Goal: Information Seeking & Learning: Learn about a topic

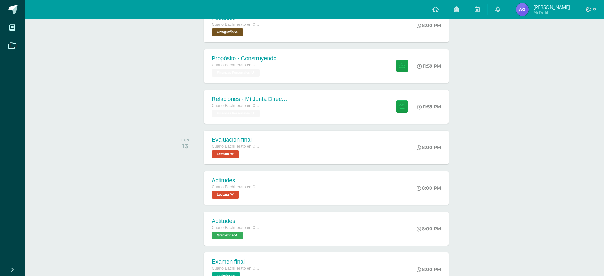
scroll to position [158, 0]
click at [499, 12] on link at bounding box center [497, 9] width 20 height 19
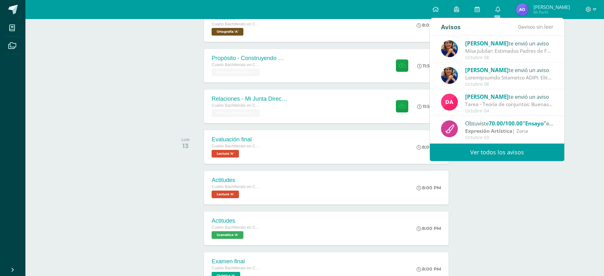
click at [505, 41] on div "Lucía Noriega te envió un aviso" at bounding box center [509, 43] width 88 height 8
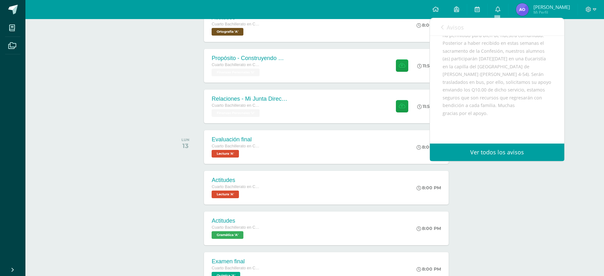
scroll to position [106, 0]
click at [462, 190] on div "todas las Actividades No tienes actividades Échale un vistazo a los demás perío…" at bounding box center [314, 154] width 313 height 498
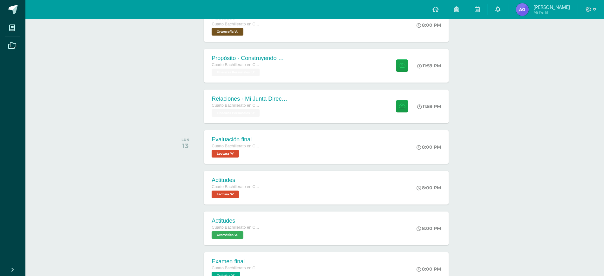
click at [489, 10] on link at bounding box center [497, 9] width 20 height 19
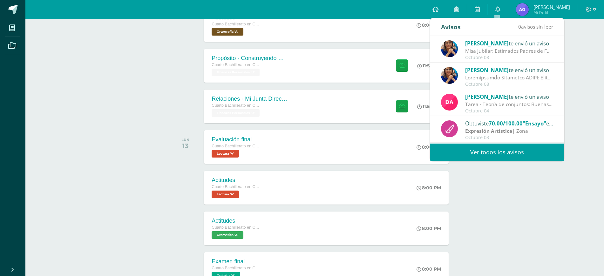
click at [480, 56] on div "Octubre 08" at bounding box center [509, 57] width 88 height 5
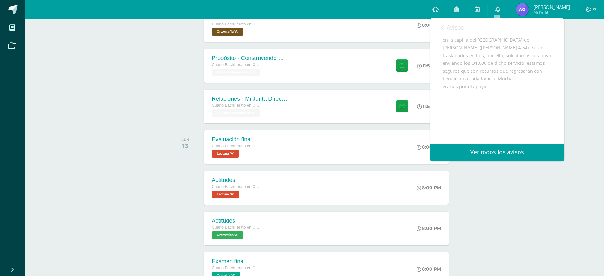
scroll to position [0, 0]
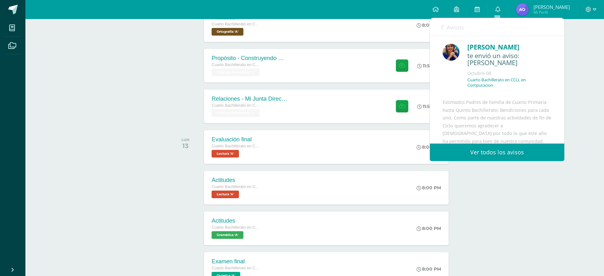
click at [443, 27] on icon at bounding box center [442, 27] width 3 height 5
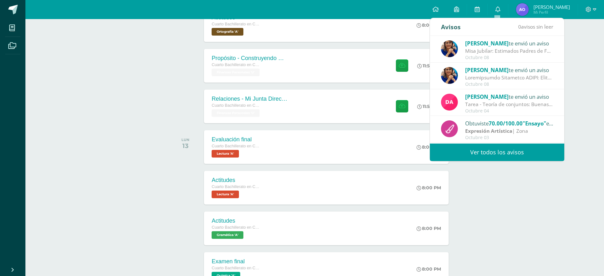
scroll to position [106, 0]
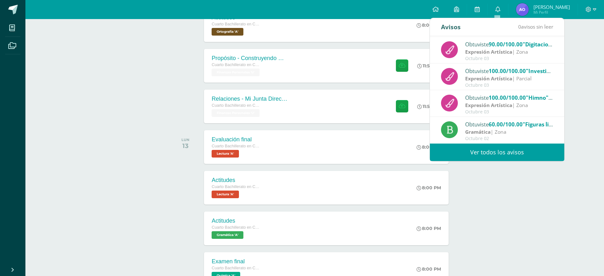
click at [488, 158] on link "Ver todos los avisos" at bounding box center [497, 152] width 134 height 17
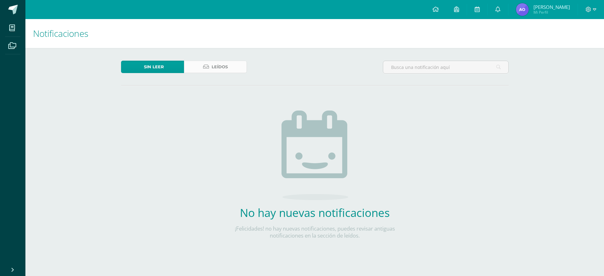
click at [225, 73] on span "Leídos" at bounding box center [220, 67] width 16 height 12
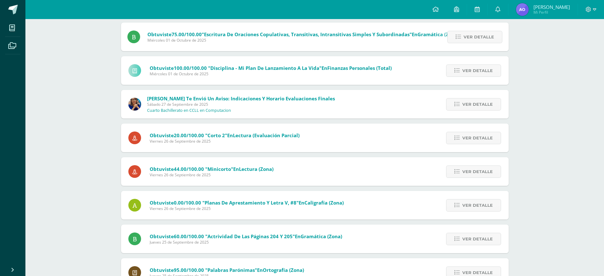
scroll to position [378, 0]
click at [225, 108] on span "Sábado 27 de Septiembre de 2025" at bounding box center [241, 104] width 188 height 5
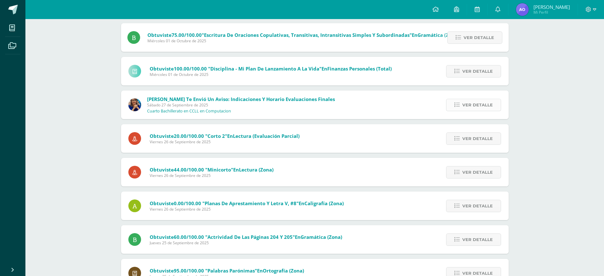
click at [475, 111] on span "Ver detalle" at bounding box center [477, 105] width 30 height 12
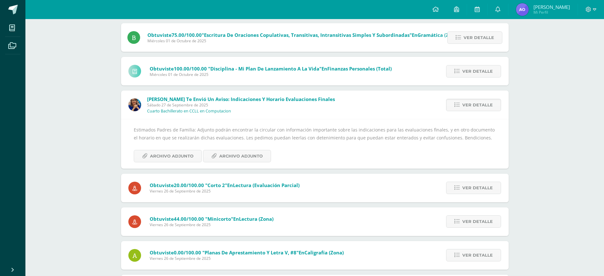
click at [207, 162] on div "Estimados Padres de Familia: Adjunto podrán encontrar la circular con informaci…" at bounding box center [315, 144] width 362 height 37
click at [193, 162] on span "Archivo Adjunto" at bounding box center [172, 156] width 44 height 12
click at [31, 7] on span at bounding box center [35, 9] width 30 height 13
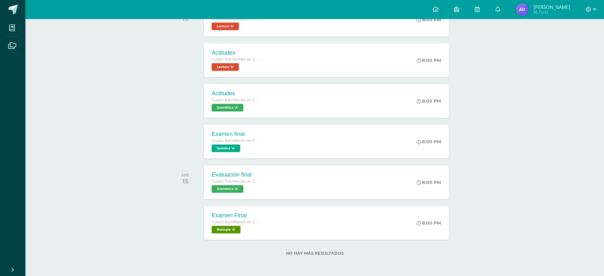
scroll to position [311, 0]
click at [283, 149] on div "Examen final Cuarto Bachillerato en CCLL en Computacion Química 'A' 8:00 PM Exa…" at bounding box center [326, 141] width 247 height 34
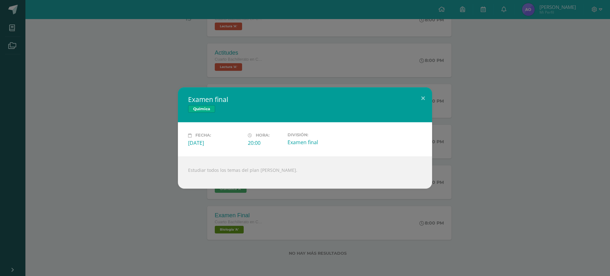
click at [171, 174] on div "Examen final Química Fecha: Martes 14 de Octubre Hora: 20:00 División: Examen f…" at bounding box center [305, 137] width 605 height 101
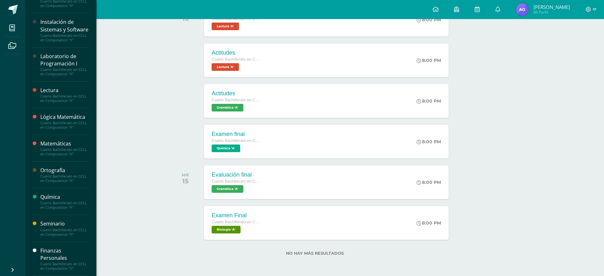
scroll to position [347, 0]
click at [72, 210] on div "Cuarto Bachillerato en CCLL en Computacion "A"" at bounding box center [64, 205] width 48 height 9
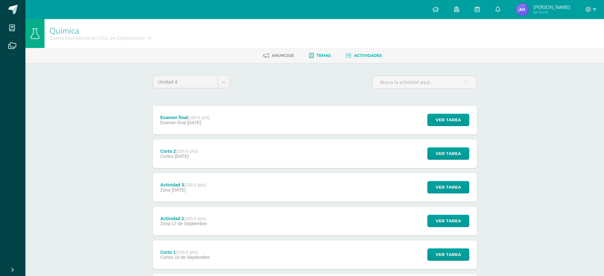
click at [331, 58] on span "Temas" at bounding box center [323, 55] width 14 height 5
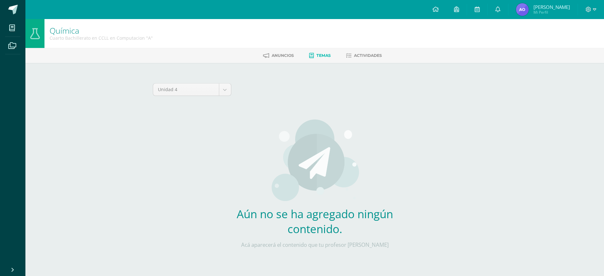
click at [283, 50] on div "Anuncios Temas Actividades" at bounding box center [322, 55] width 594 height 15
click at [281, 57] on span "Anuncios" at bounding box center [283, 55] width 22 height 5
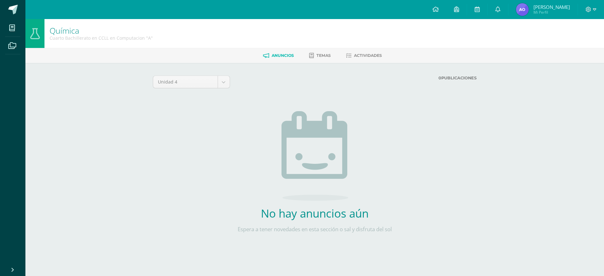
click at [359, 63] on div "Anuncios Temas Actividades" at bounding box center [322, 55] width 594 height 15
click at [365, 61] on link "Actividades" at bounding box center [364, 55] width 36 height 10
